Goal: Book appointment/travel/reservation

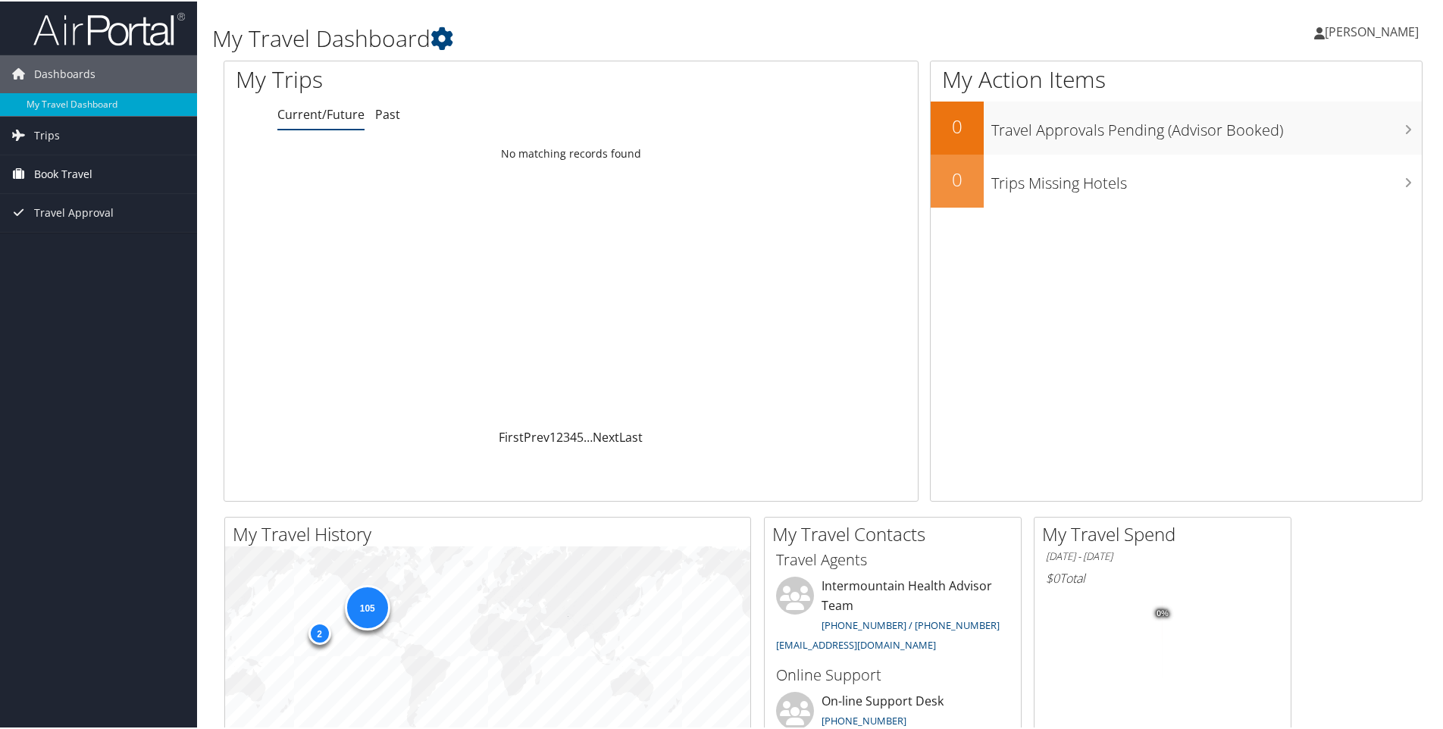
click at [80, 170] on span "Book Travel" at bounding box center [63, 173] width 58 height 38
click at [73, 252] on link "Book/Manage Online Trips" at bounding box center [98, 248] width 197 height 23
